Goal: Check status

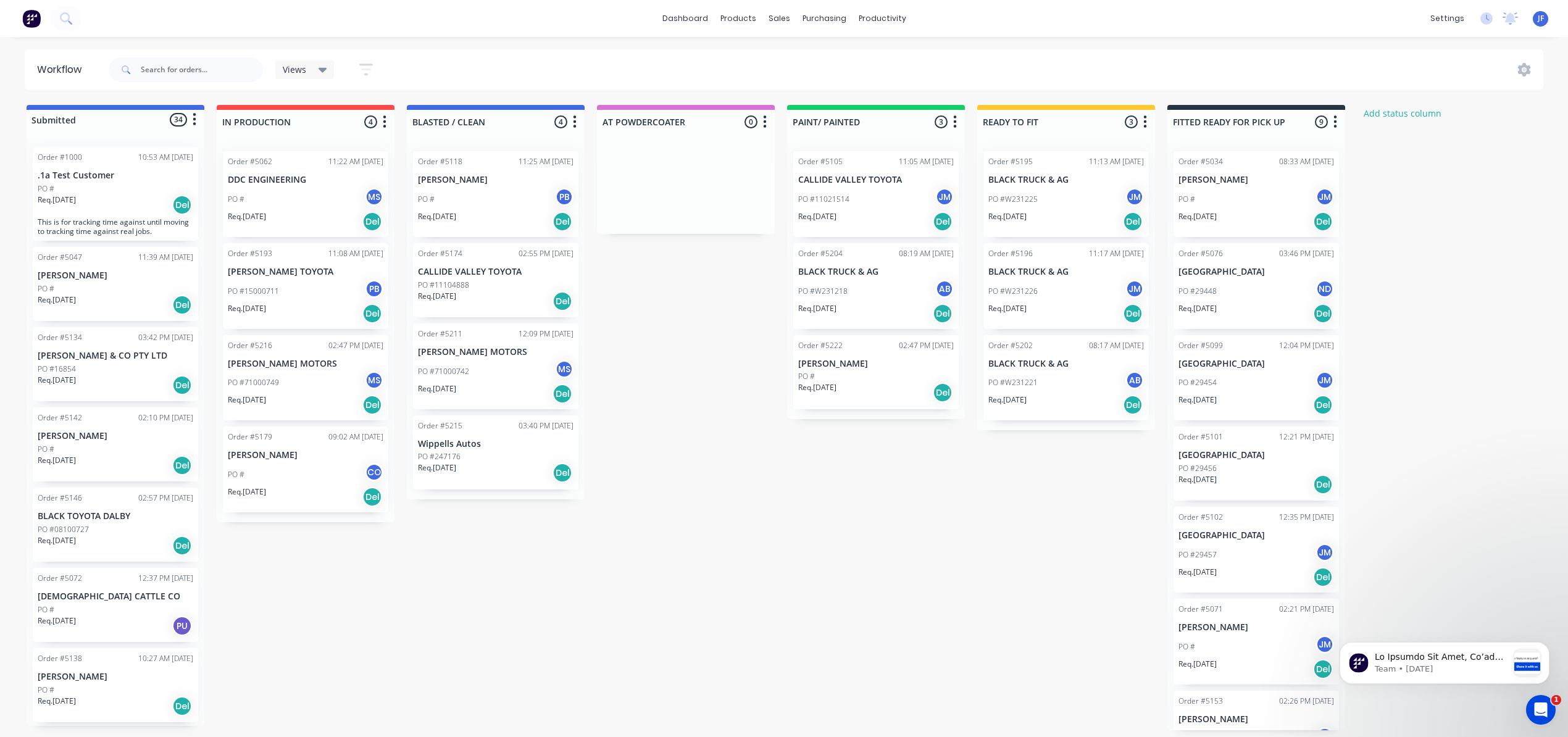
click at [295, 302] on div "PO #15000711 PB" at bounding box center [305, 291] width 155 height 23
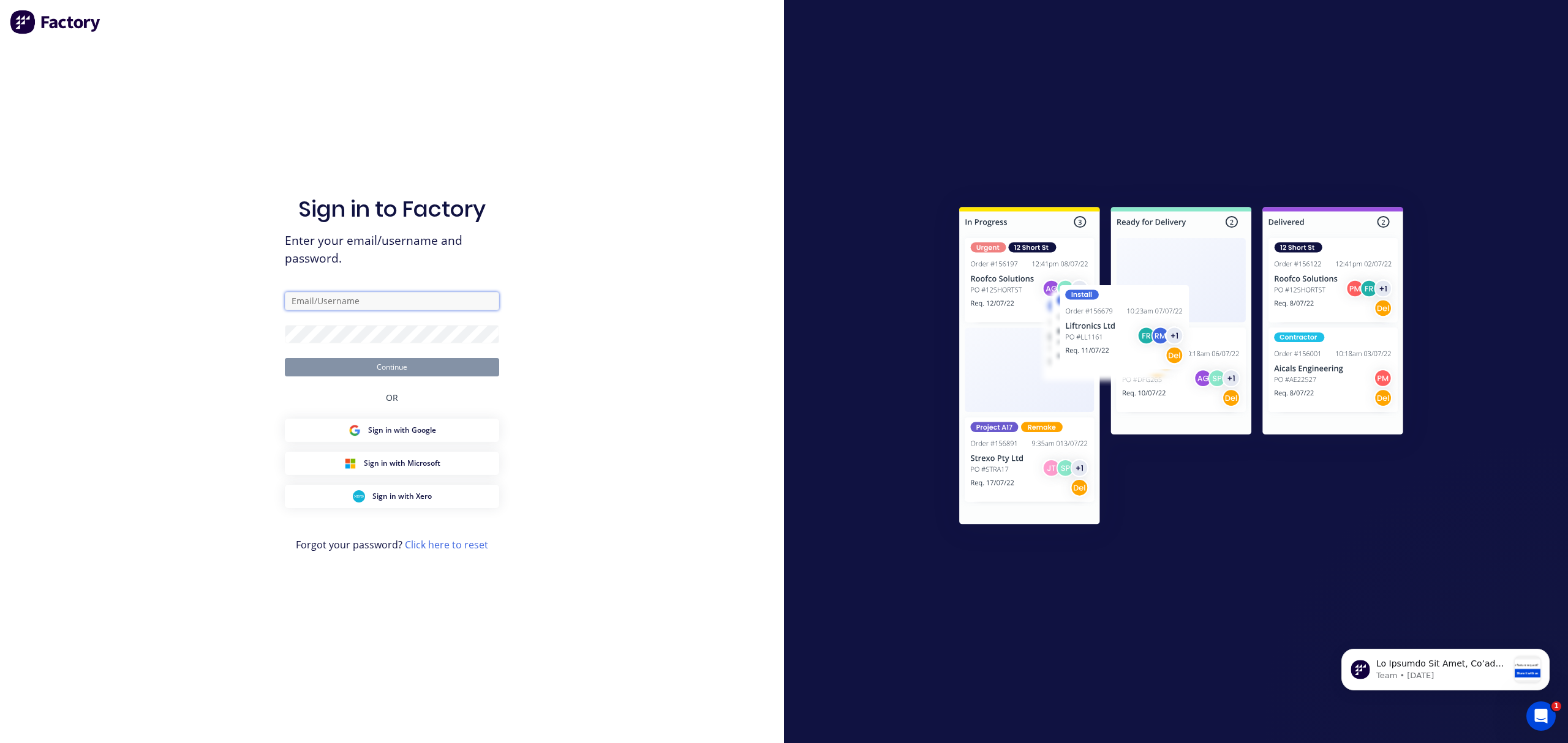
type input "[PERSON_NAME][EMAIL_ADDRESS][DOMAIN_NAME]"
click at [356, 360] on button "Continue" at bounding box center [392, 367] width 214 height 18
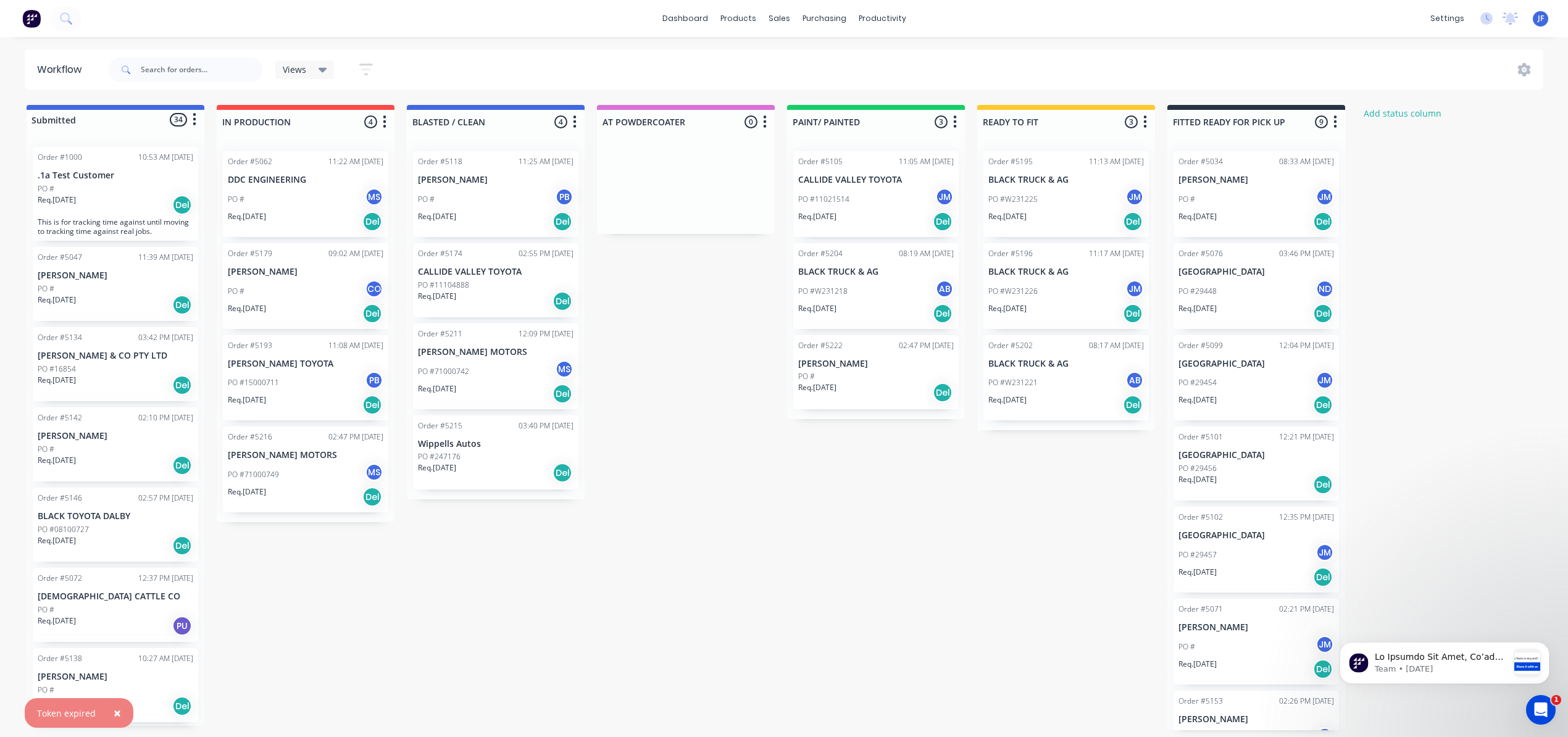
click at [314, 381] on div "PO #15000711 PB" at bounding box center [305, 382] width 155 height 23
